Goal: Use online tool/utility: Utilize a website feature to perform a specific function

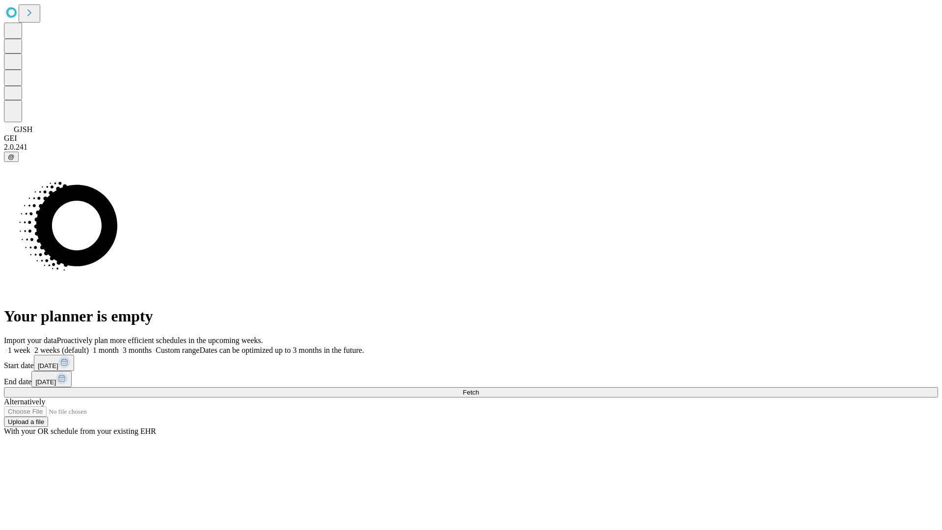
click at [479, 389] on span "Fetch" at bounding box center [471, 392] width 16 height 7
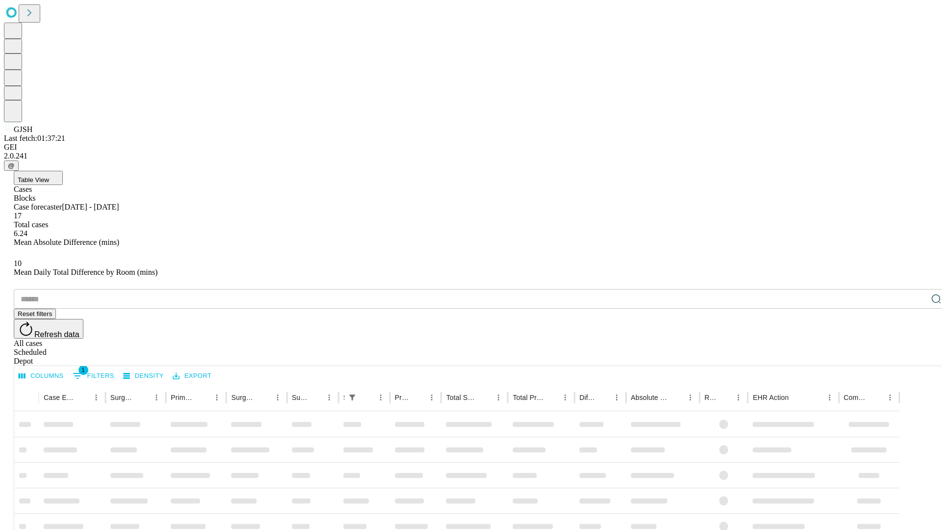
click at [49, 176] on span "Table View" at bounding box center [33, 179] width 31 height 7
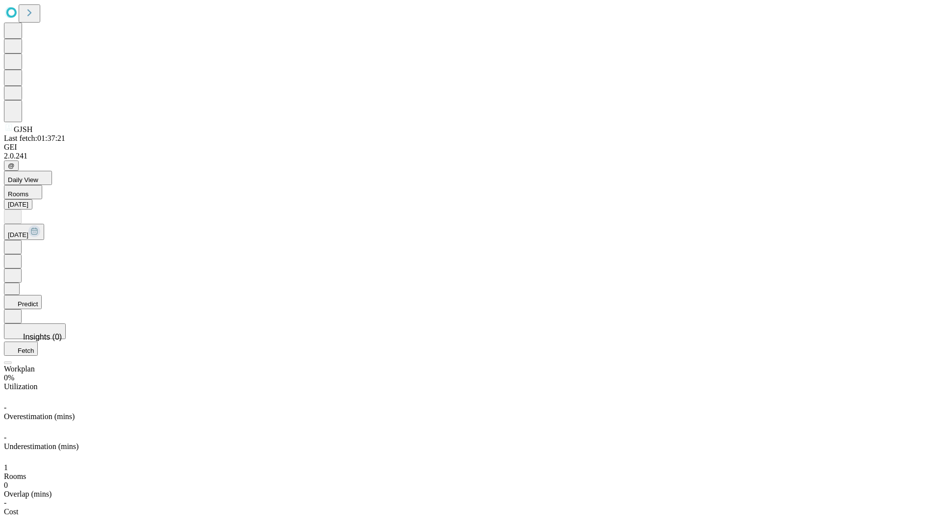
click at [42, 295] on button "Predict" at bounding box center [23, 302] width 38 height 14
